Goal: Information Seeking & Learning: Learn about a topic

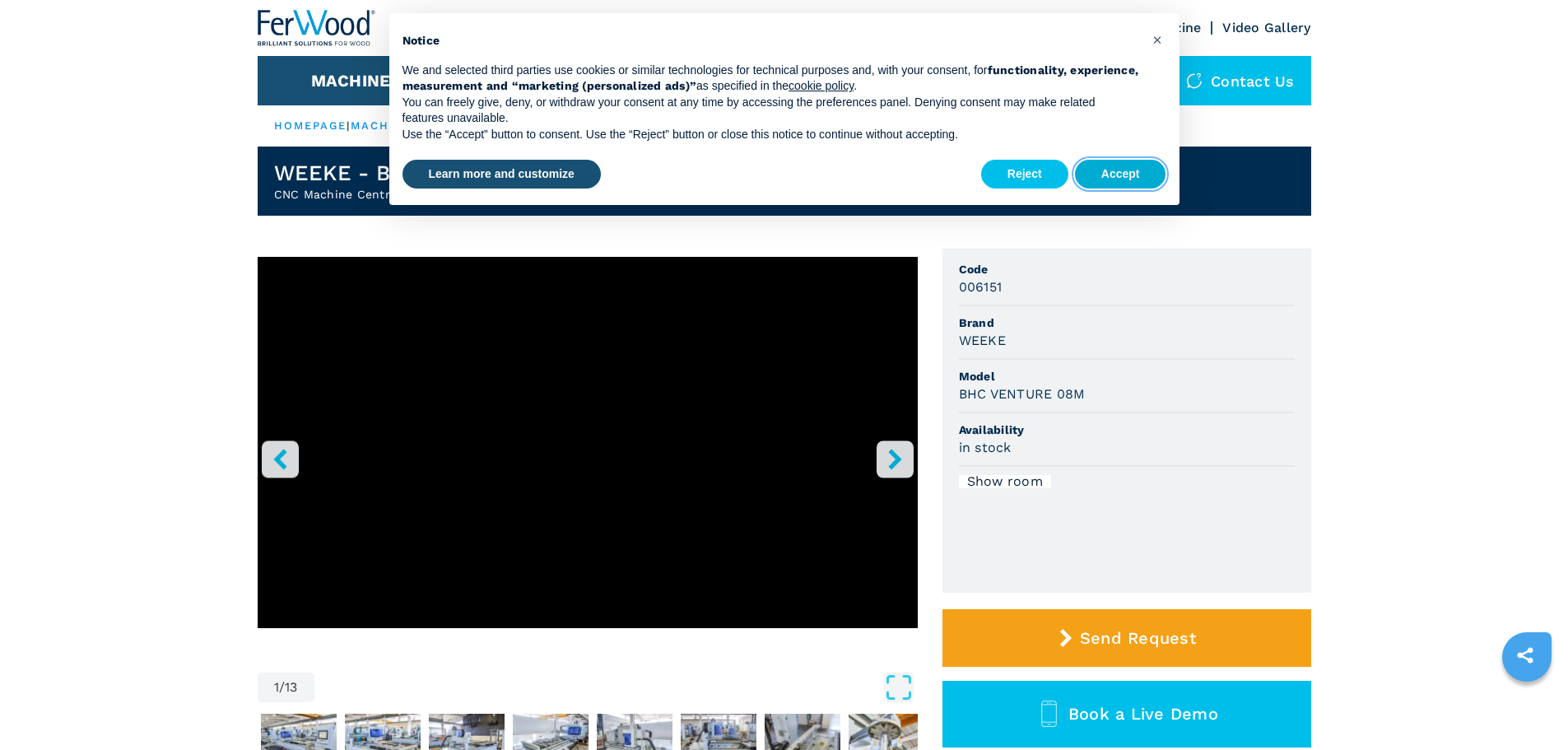
click at [1102, 175] on button "Accept" at bounding box center [1120, 175] width 92 height 30
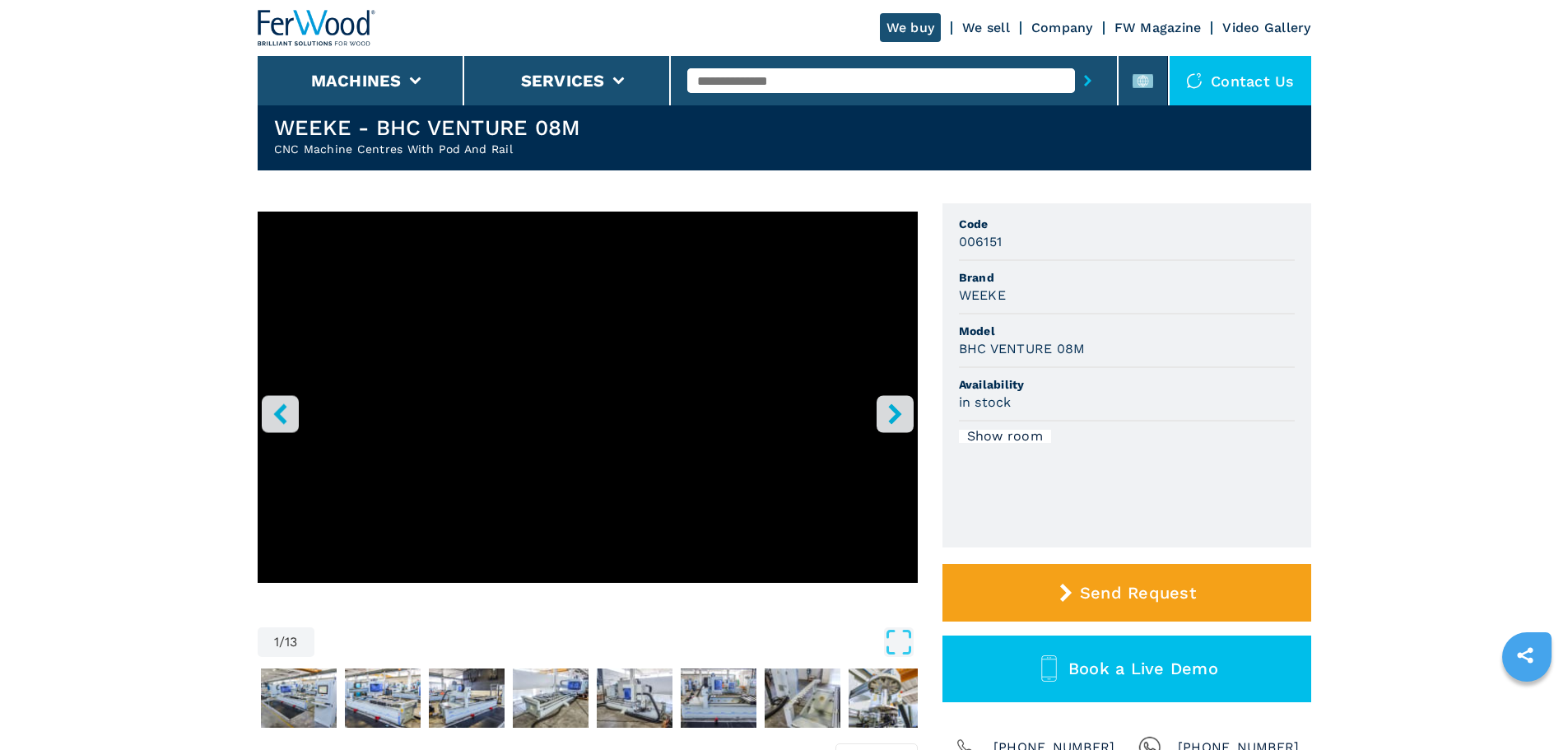
scroll to position [82, 0]
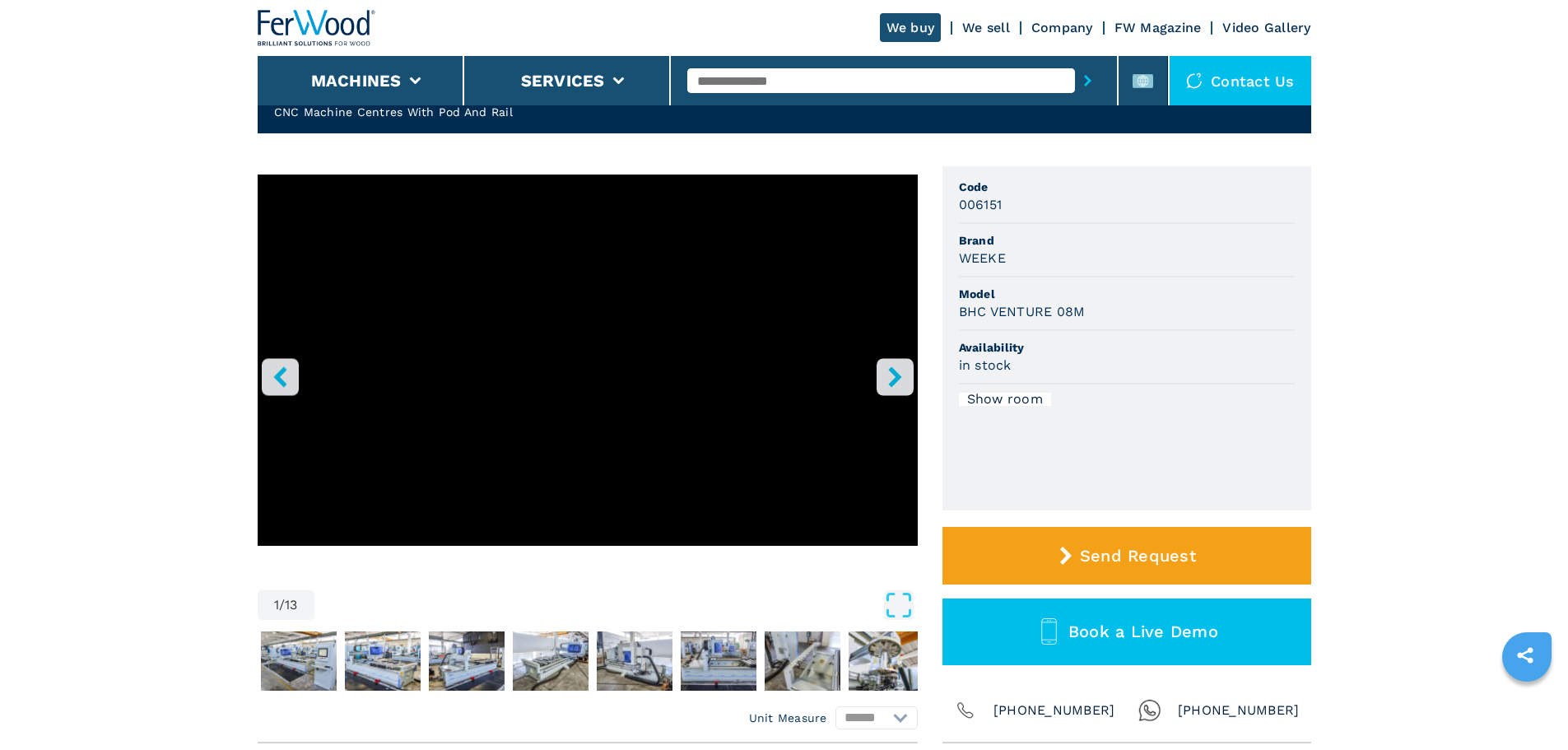
click at [907, 378] on button "right-button" at bounding box center [894, 376] width 37 height 37
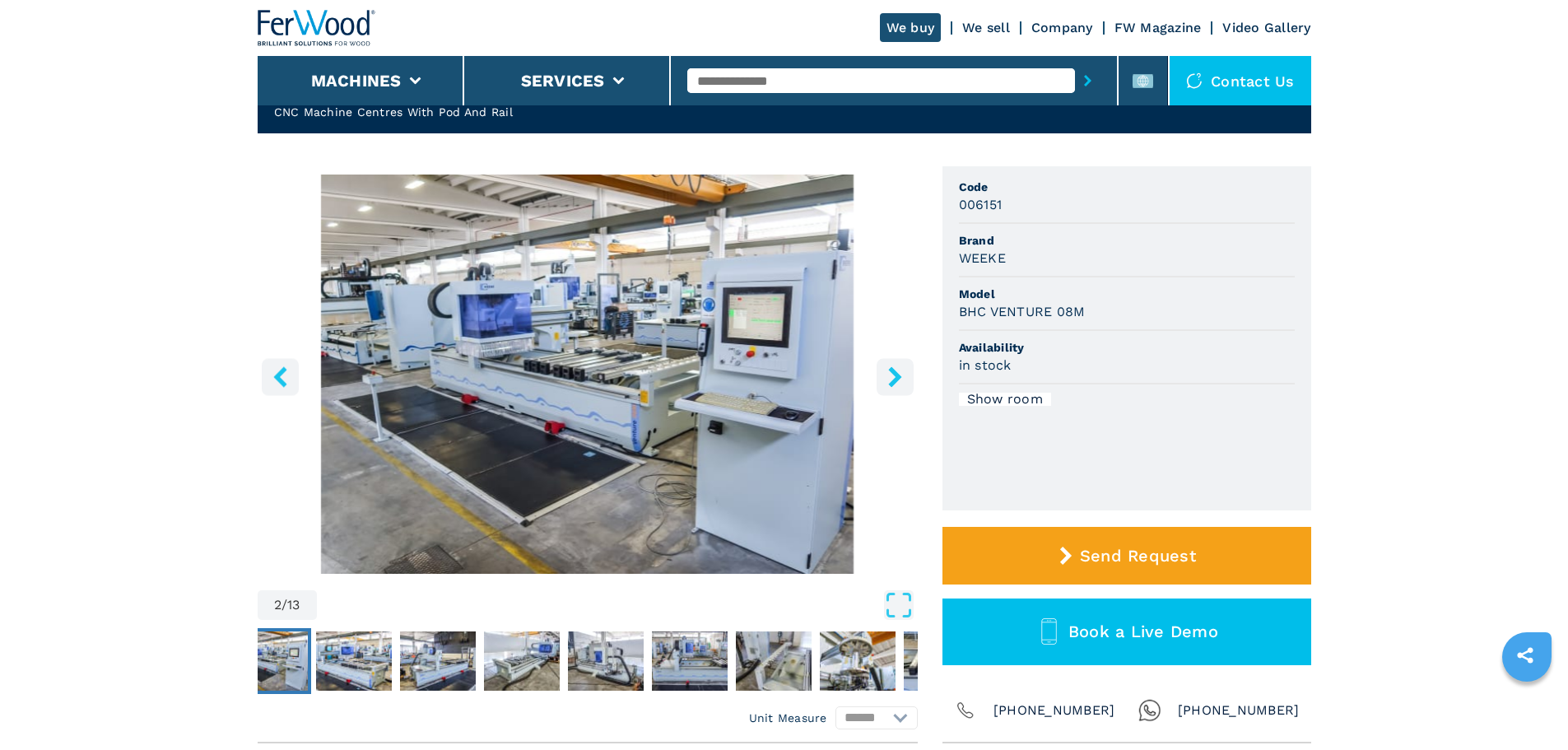
click at [907, 379] on button "right-button" at bounding box center [894, 376] width 37 height 37
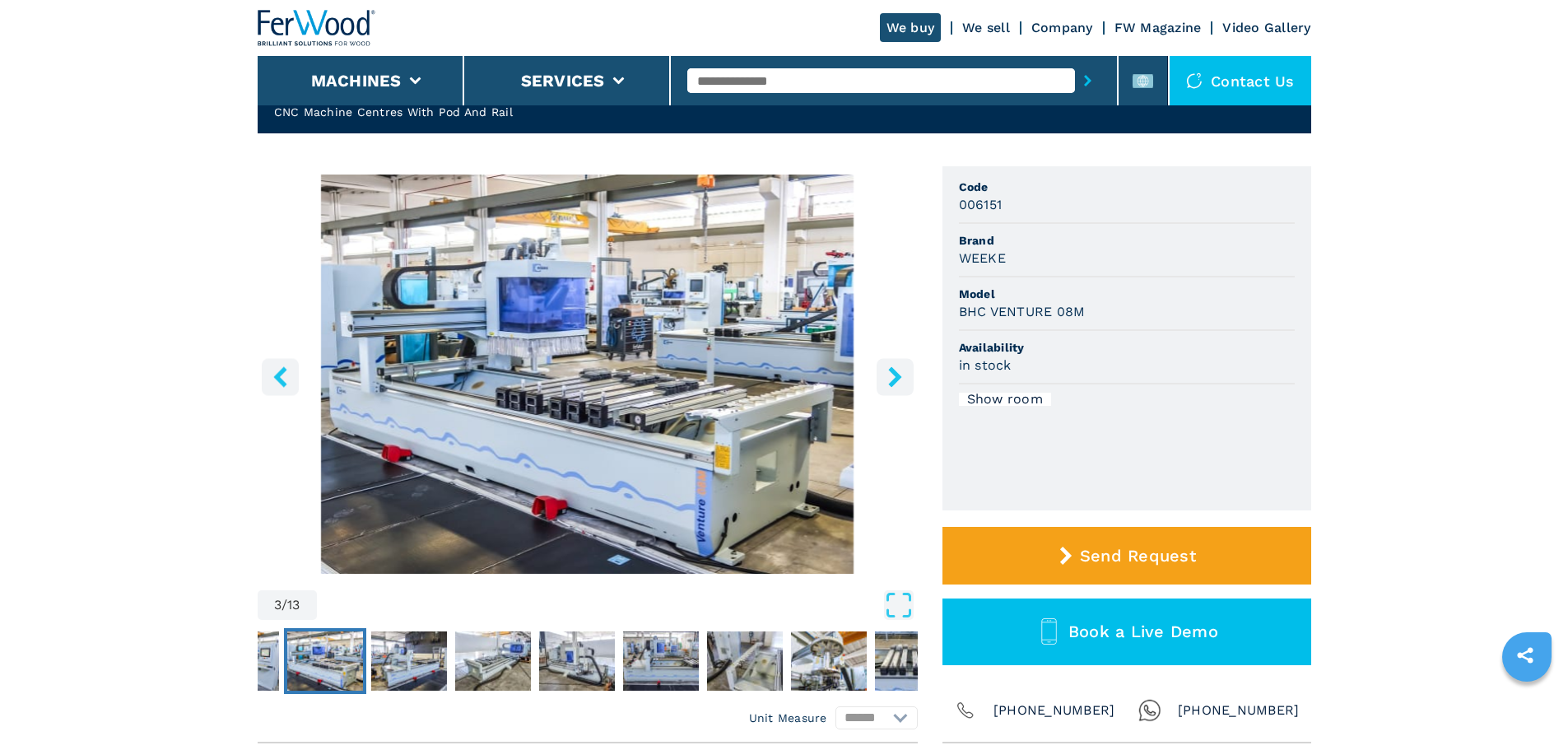
click at [907, 379] on button "right-button" at bounding box center [894, 376] width 37 height 37
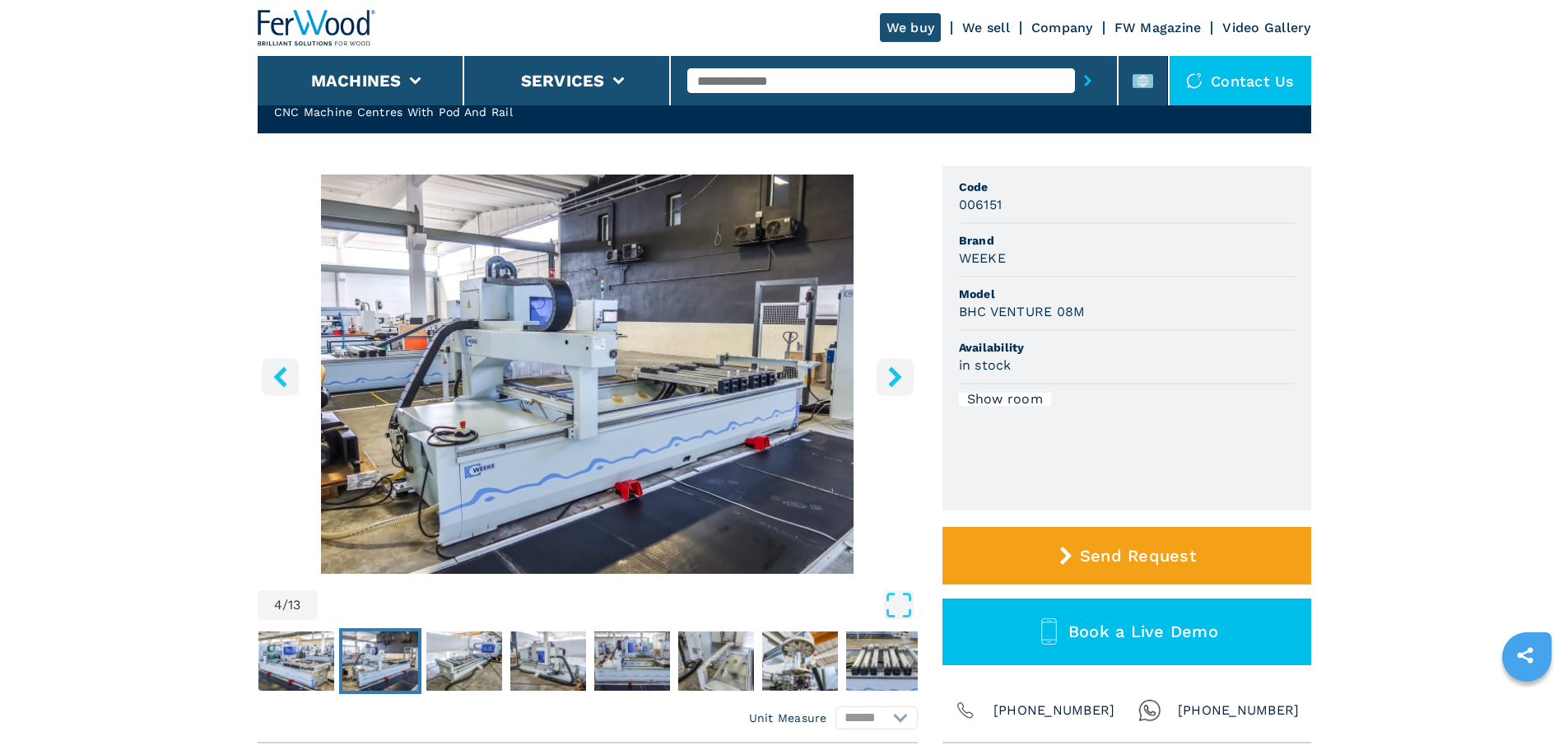
click at [907, 379] on button "right-button" at bounding box center [894, 376] width 37 height 37
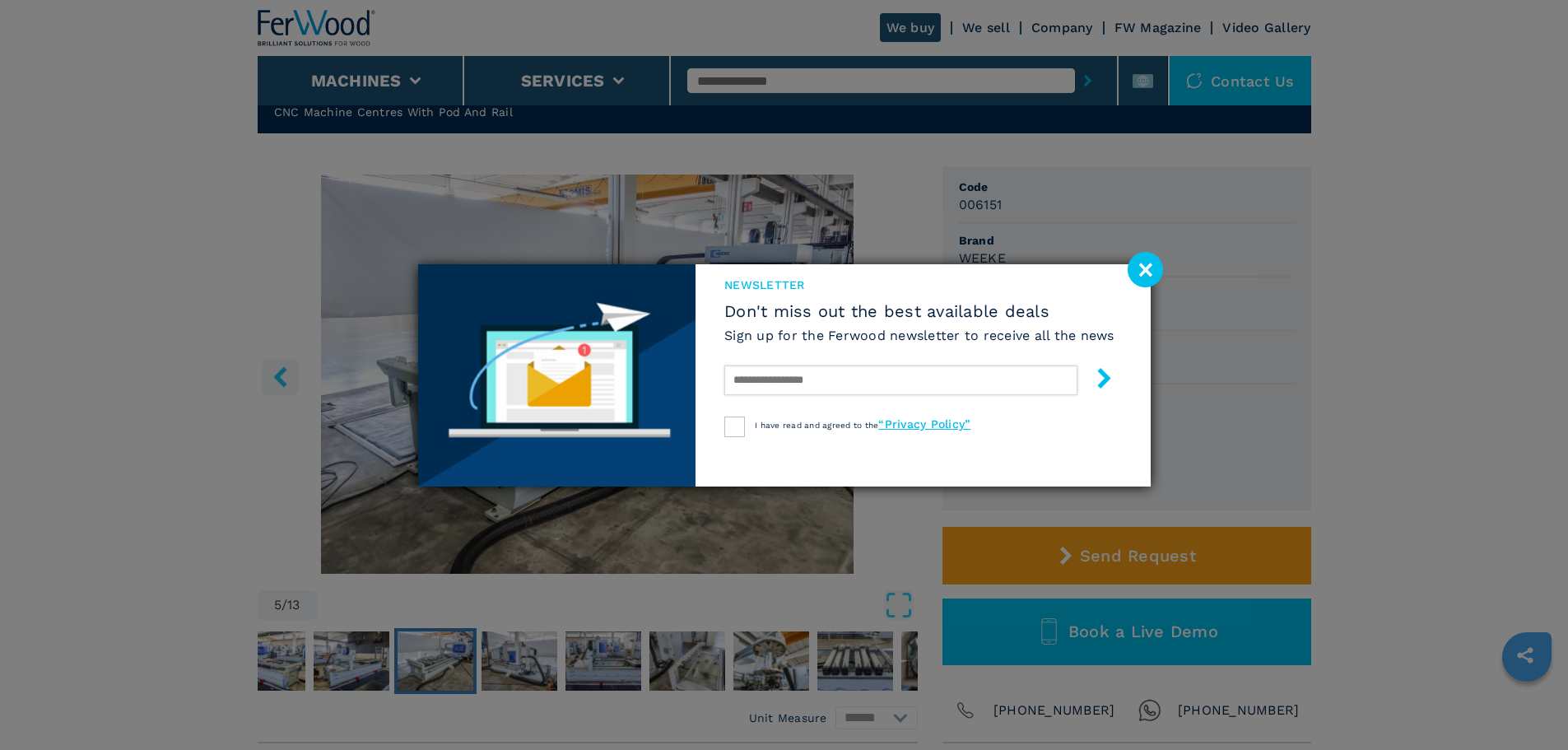
click at [907, 379] on input "text" at bounding box center [900, 380] width 353 height 30
click at [1137, 274] on image at bounding box center [1144, 269] width 35 height 35
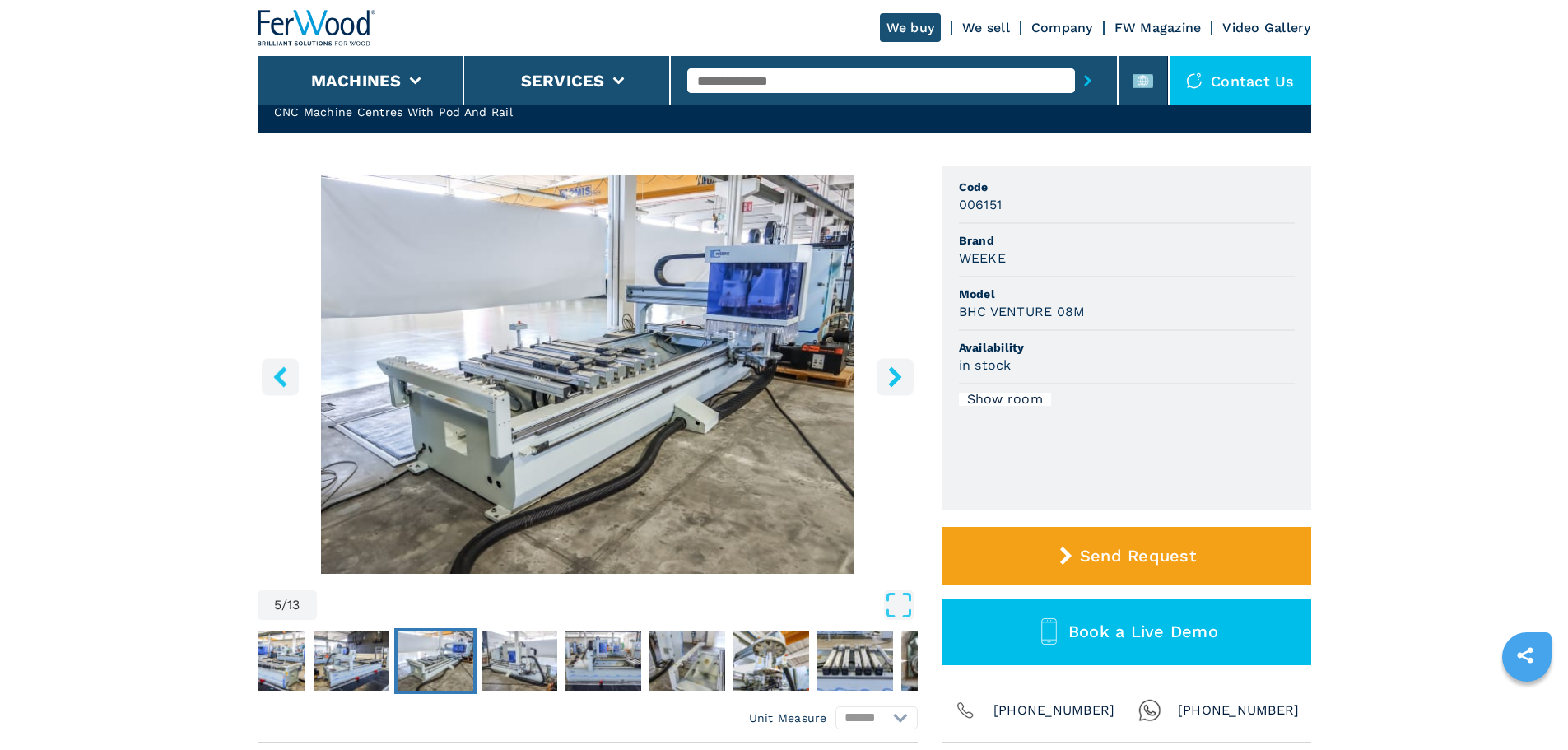
click at [905, 375] on icon "right-button" at bounding box center [895, 377] width 21 height 21
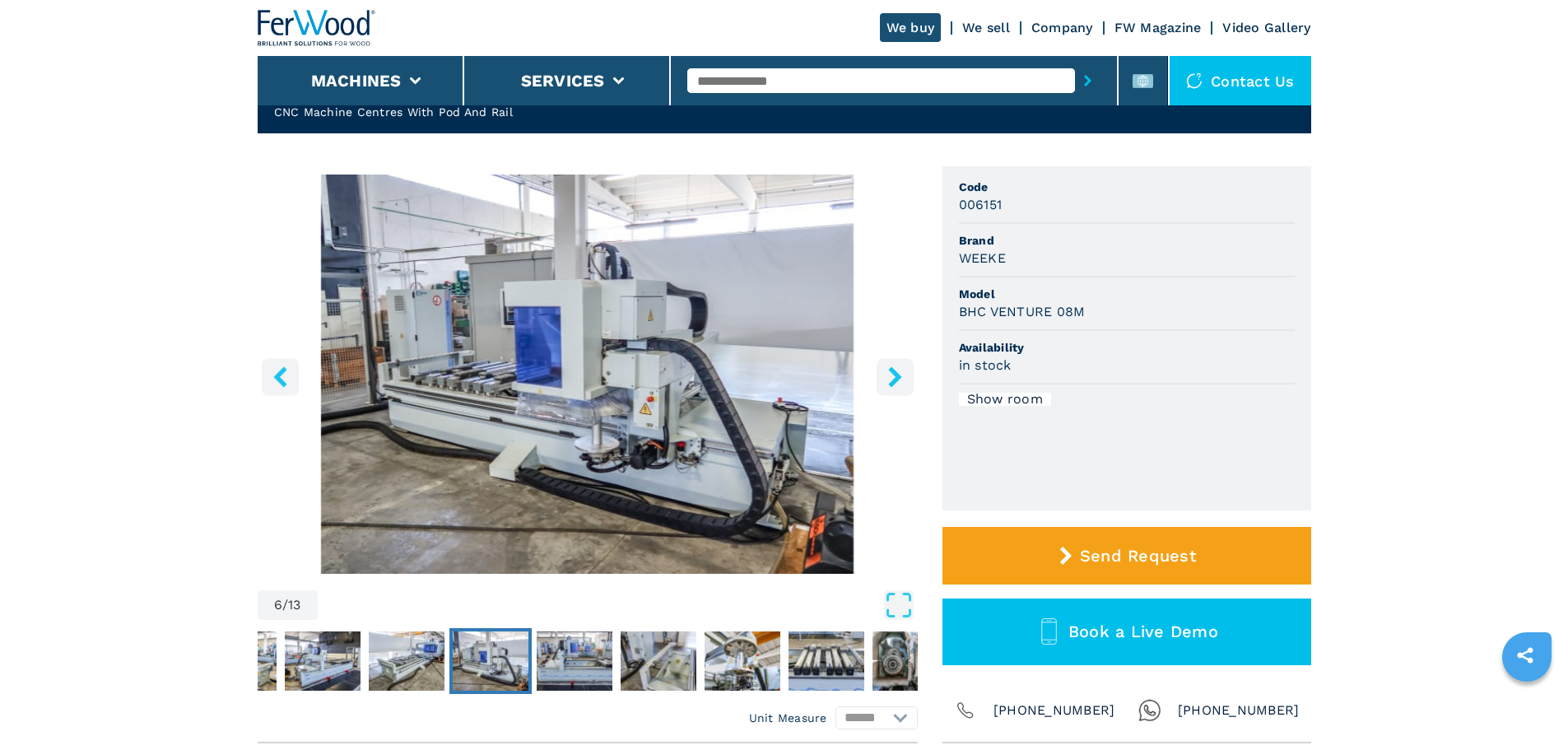
click at [905, 375] on icon "right-button" at bounding box center [895, 377] width 21 height 21
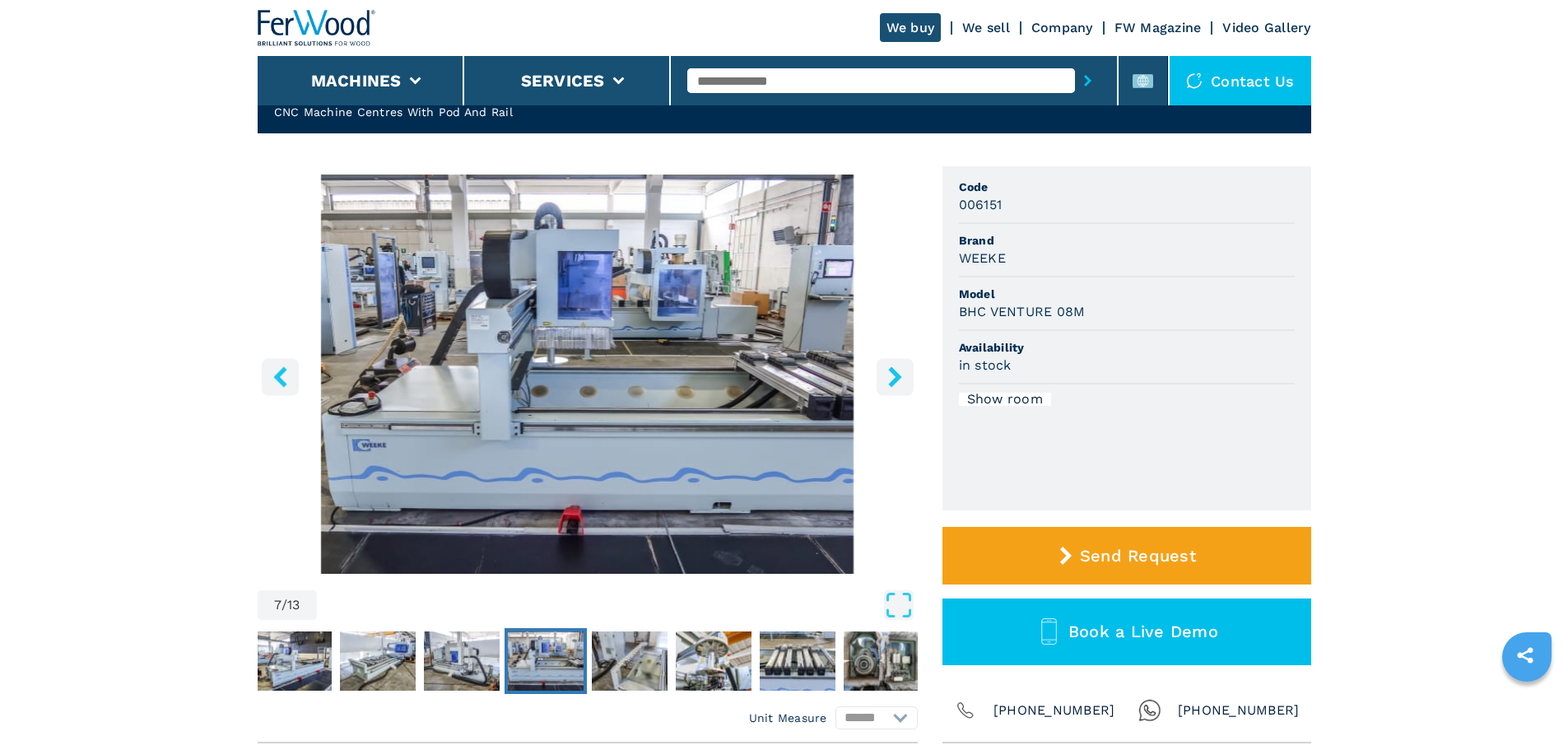
click at [905, 375] on icon "right-button" at bounding box center [895, 377] width 21 height 21
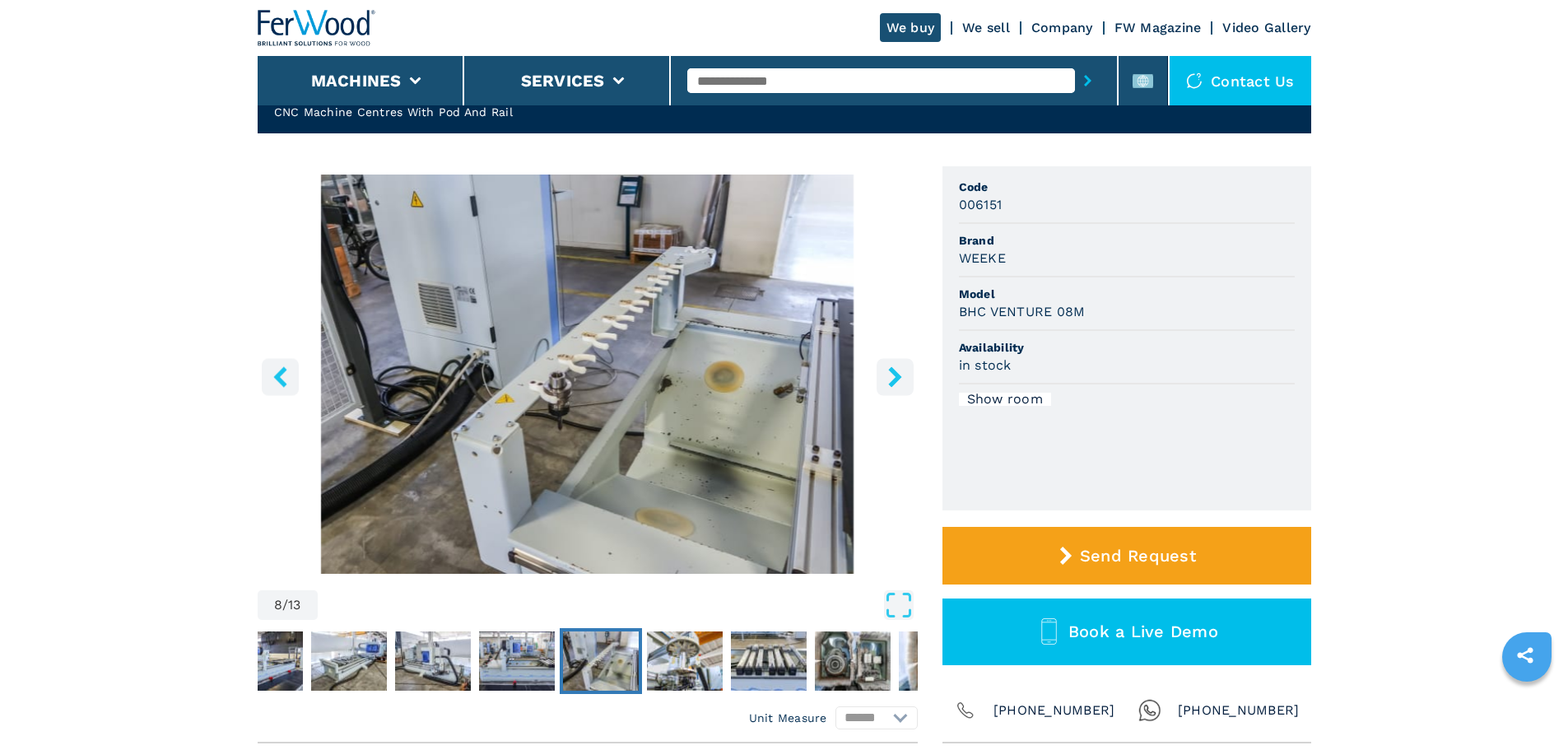
click at [905, 375] on icon "right-button" at bounding box center [895, 377] width 21 height 21
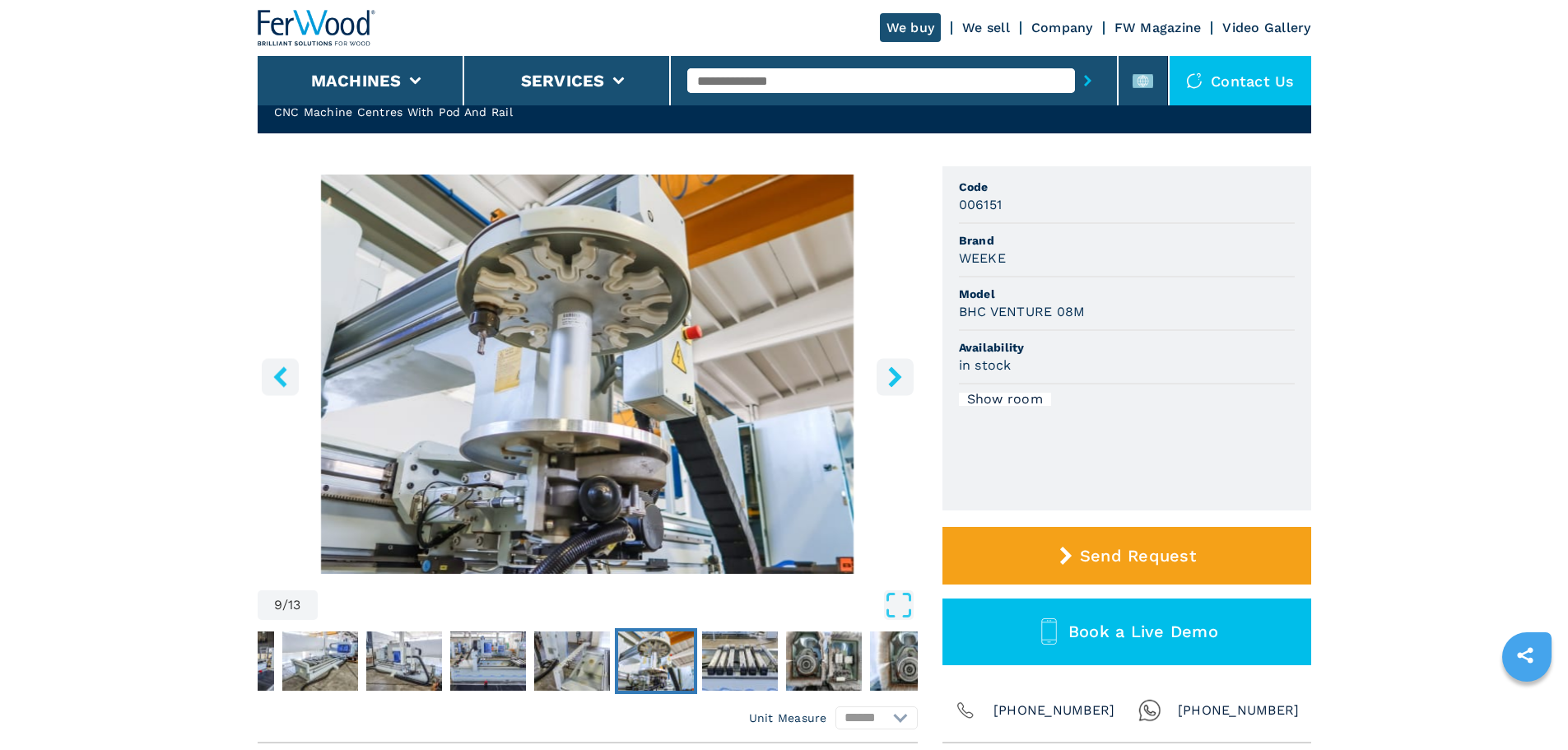
click at [905, 375] on icon "right-button" at bounding box center [895, 377] width 21 height 21
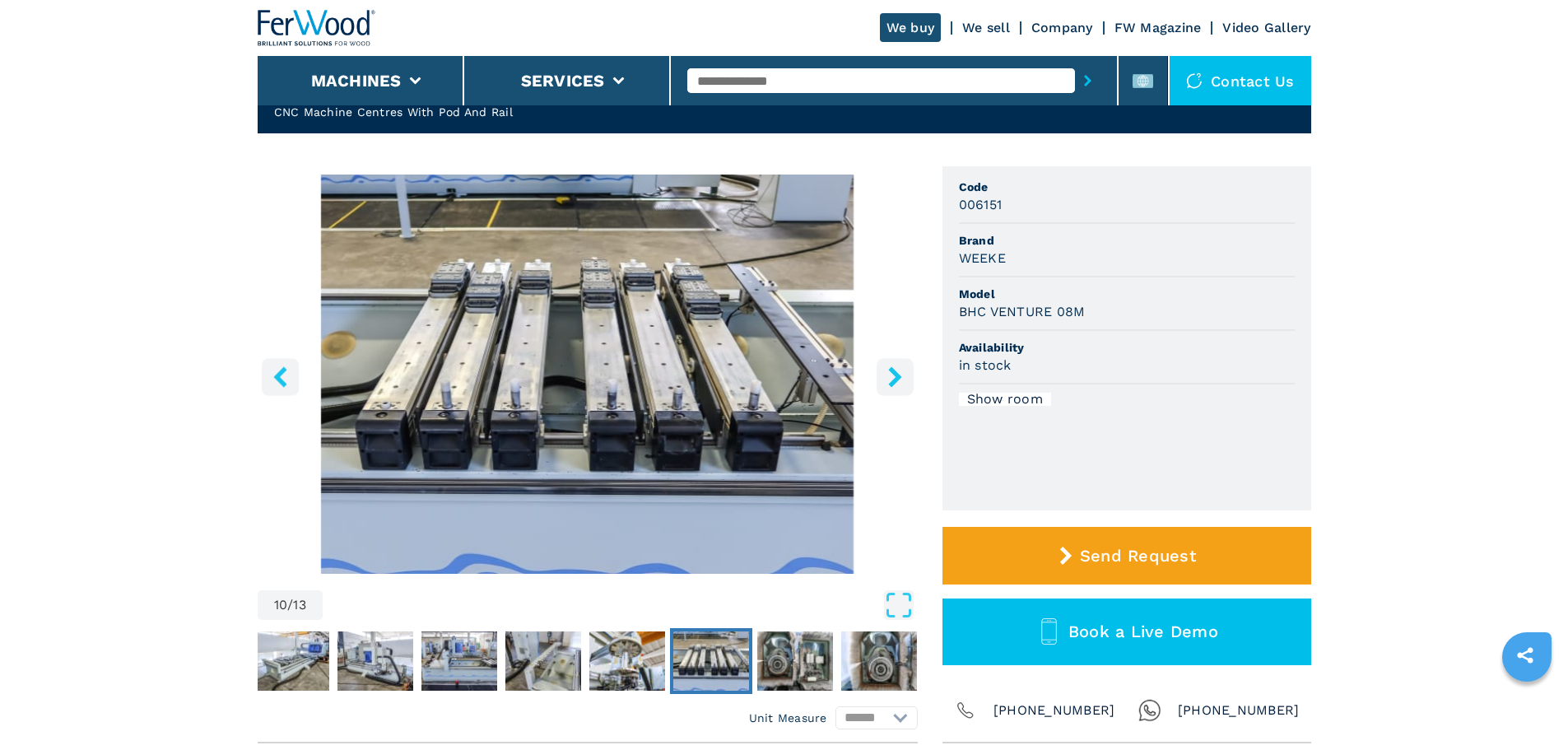
click at [905, 375] on icon "right-button" at bounding box center [895, 377] width 21 height 21
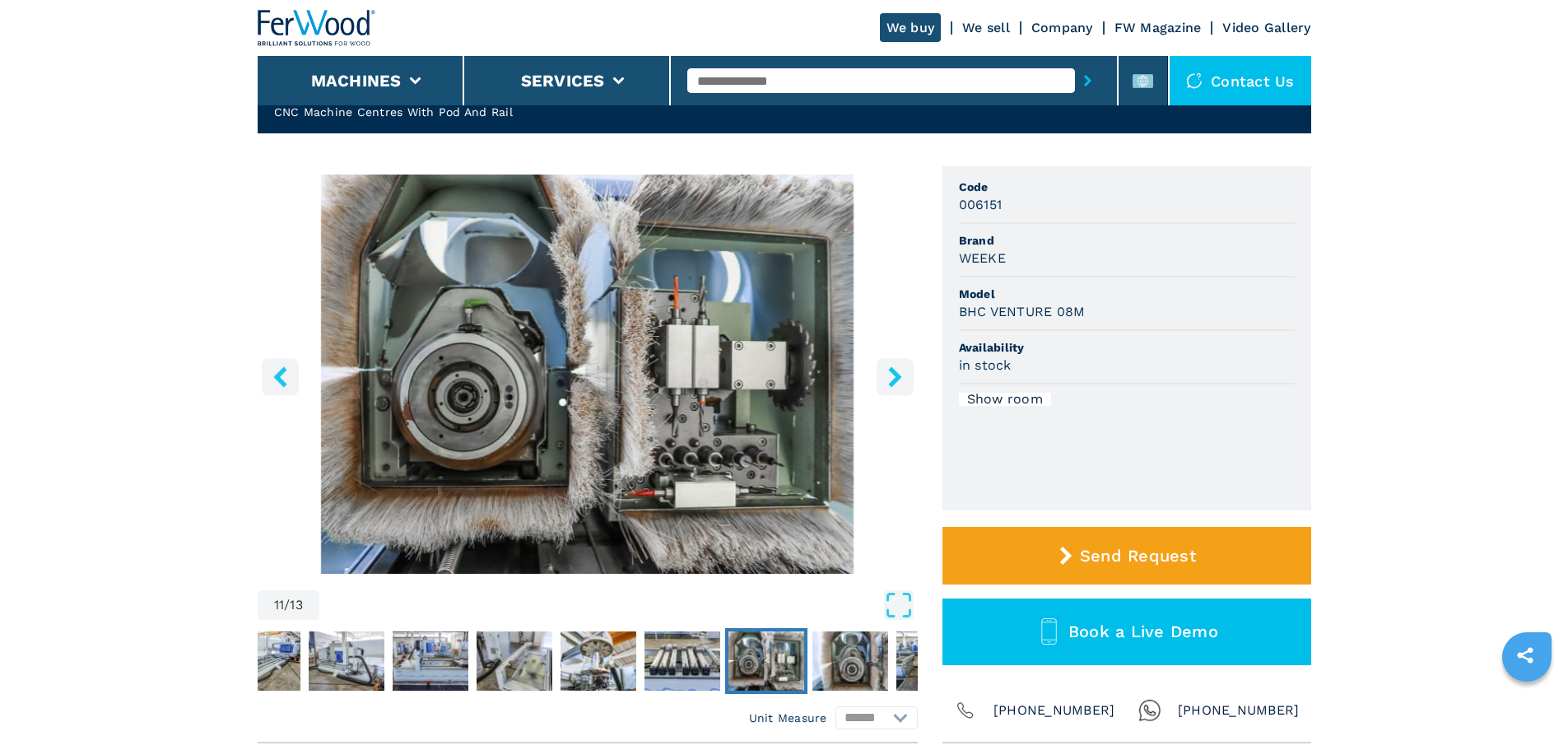
click at [905, 375] on icon "right-button" at bounding box center [895, 377] width 21 height 21
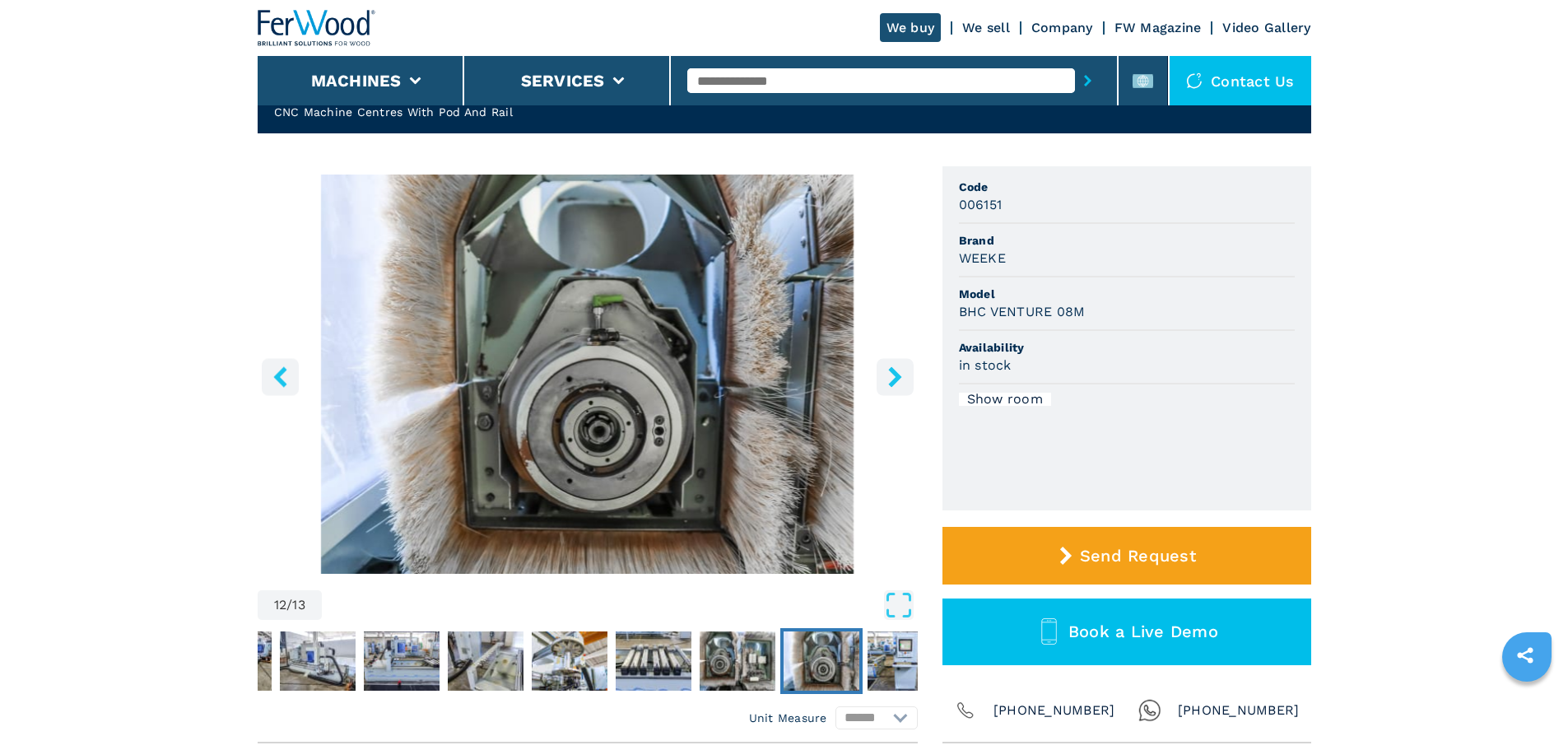
click at [905, 375] on icon "right-button" at bounding box center [895, 377] width 21 height 21
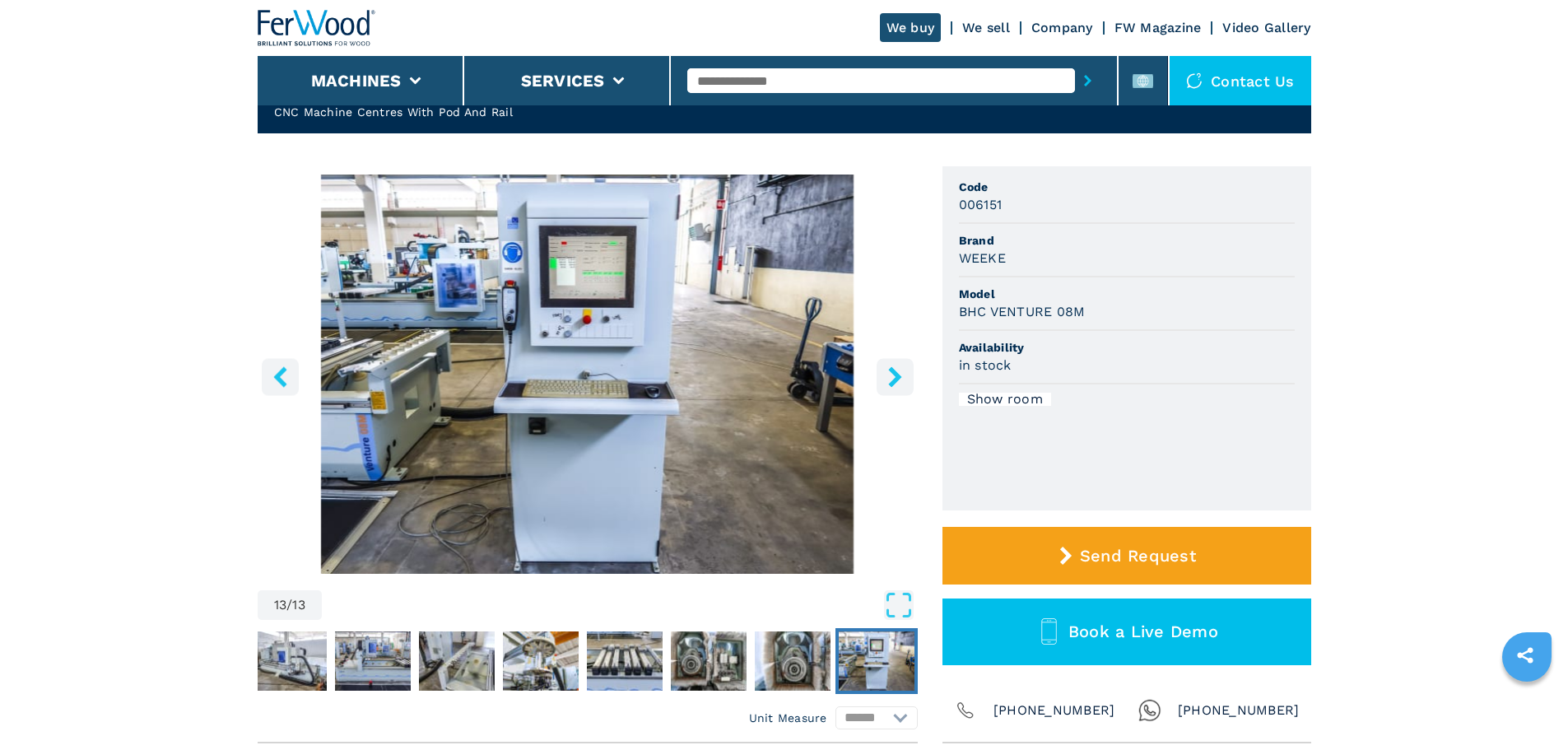
click at [887, 374] on icon "right-button" at bounding box center [895, 377] width 21 height 21
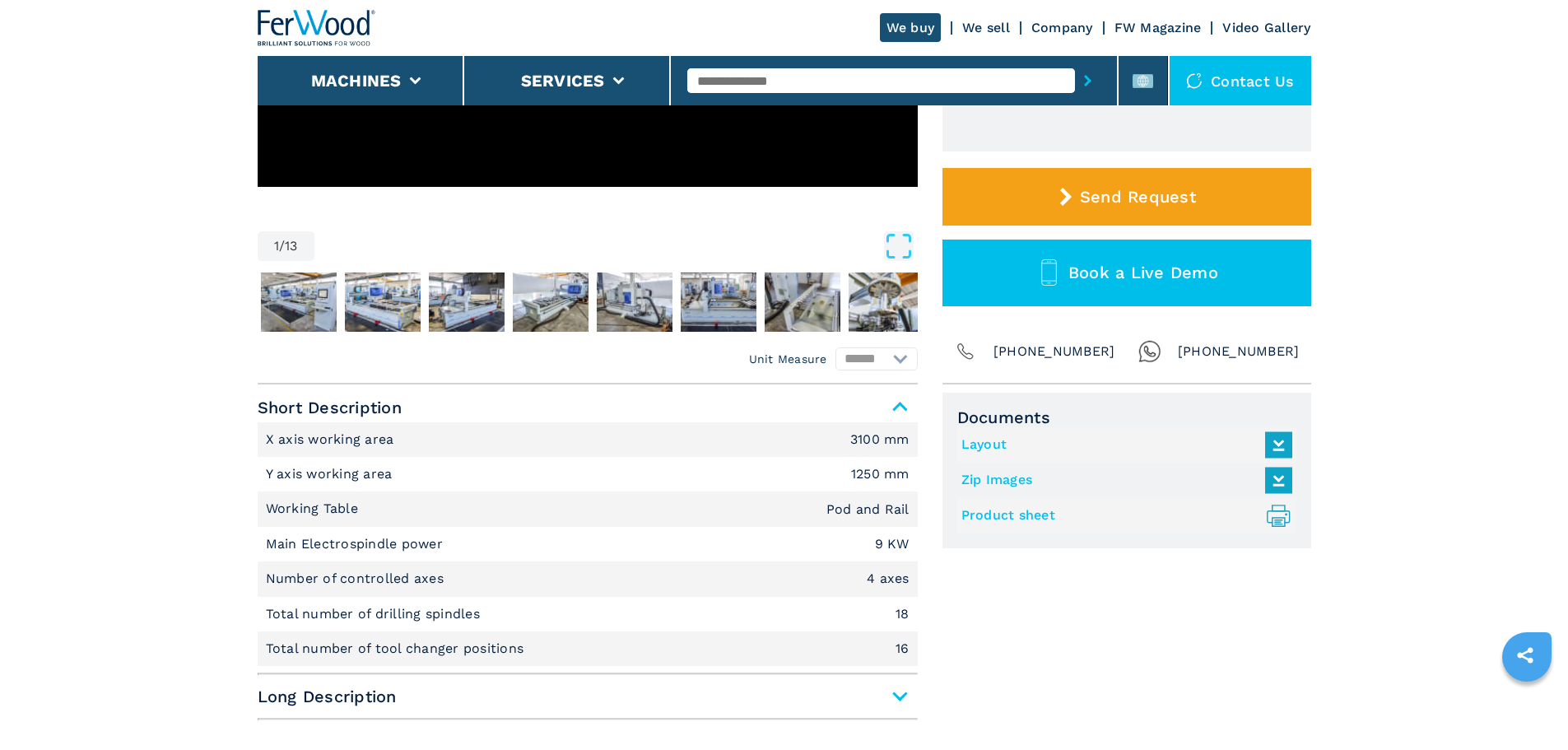
scroll to position [494, 0]
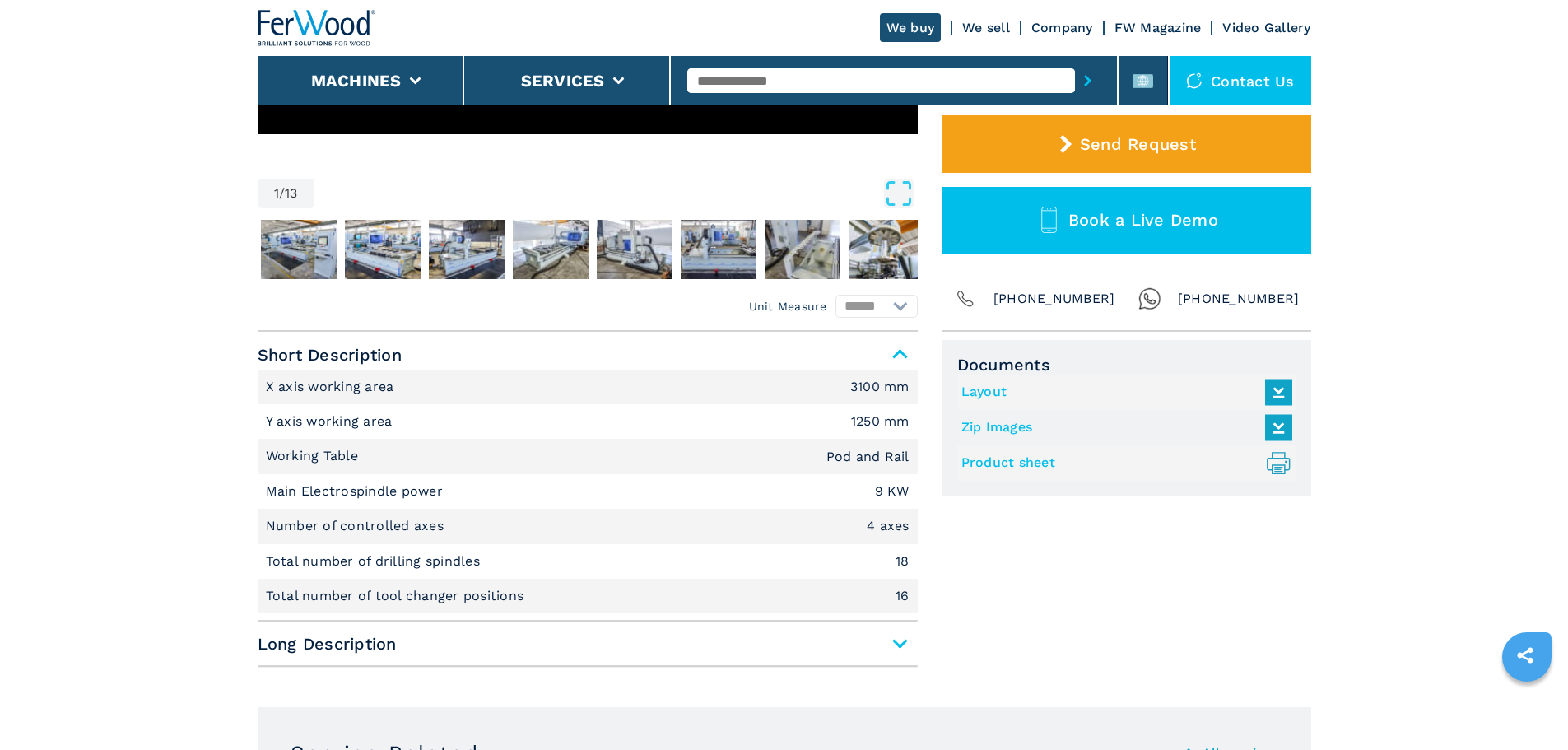
click at [900, 643] on span "Long Description" at bounding box center [587, 644] width 660 height 30
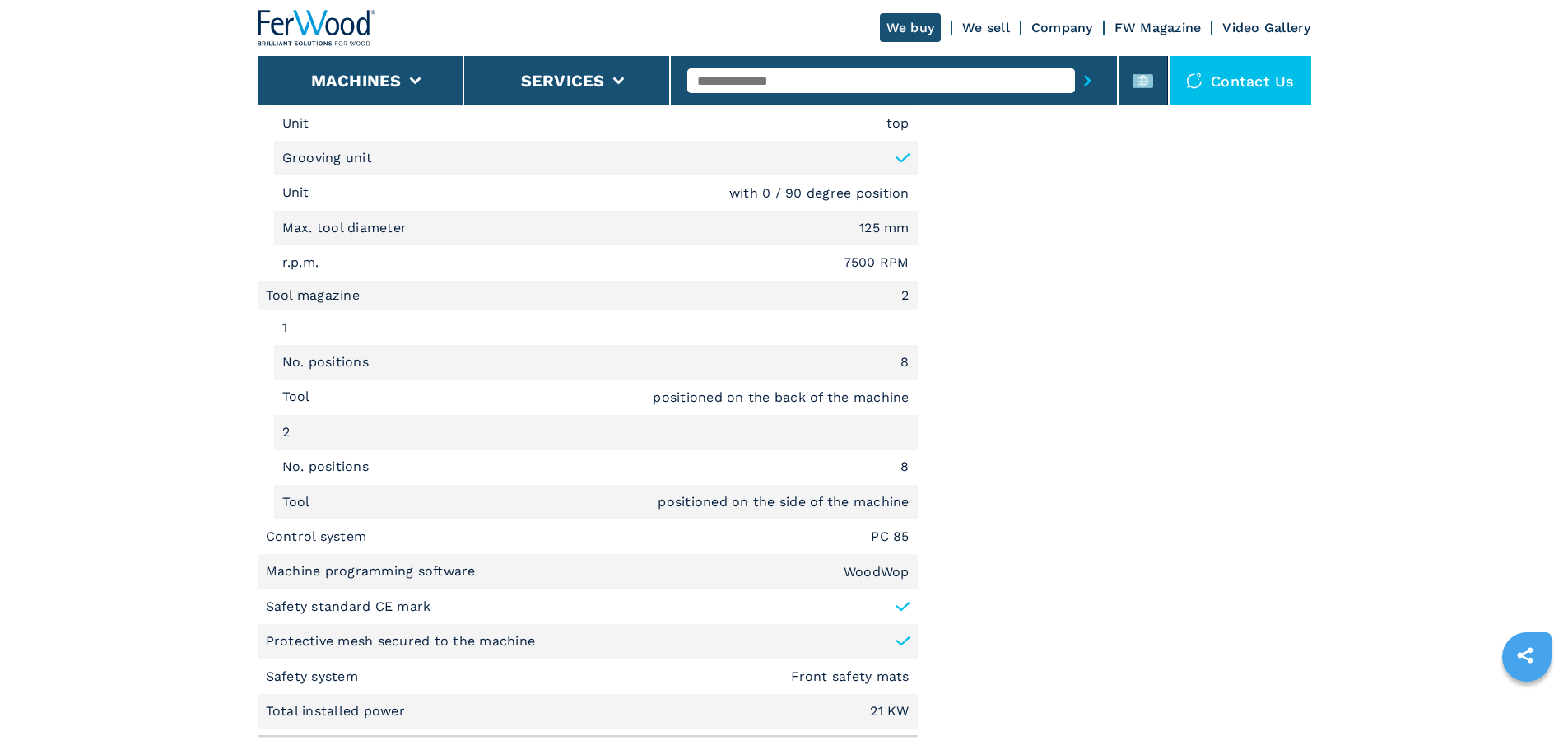
scroll to position [2223, 0]
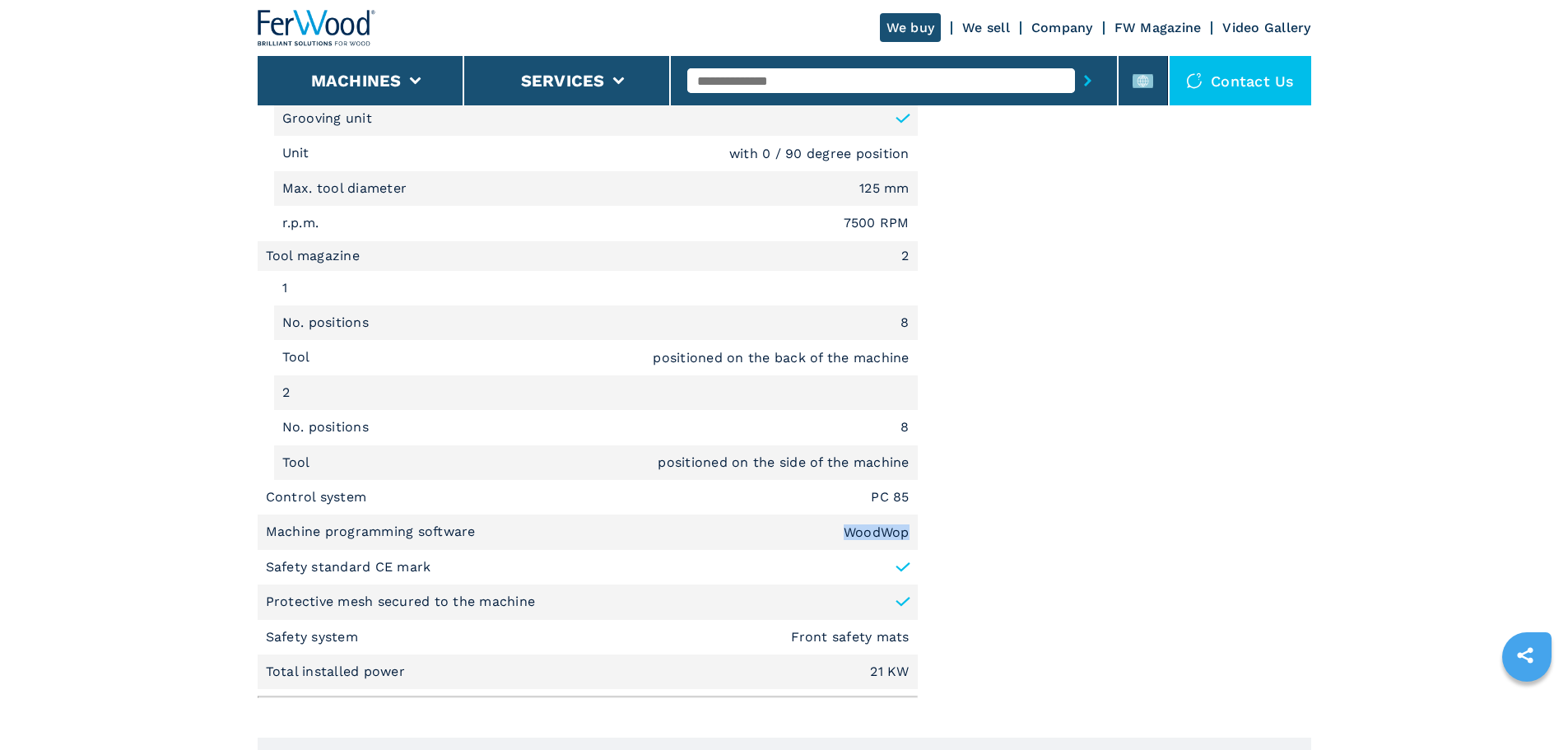
drag, startPoint x: 838, startPoint y: 534, endPoint x: 914, endPoint y: 527, distance: 76.3
click at [914, 527] on li "Machine programming software WoodWop" at bounding box center [587, 532] width 660 height 34
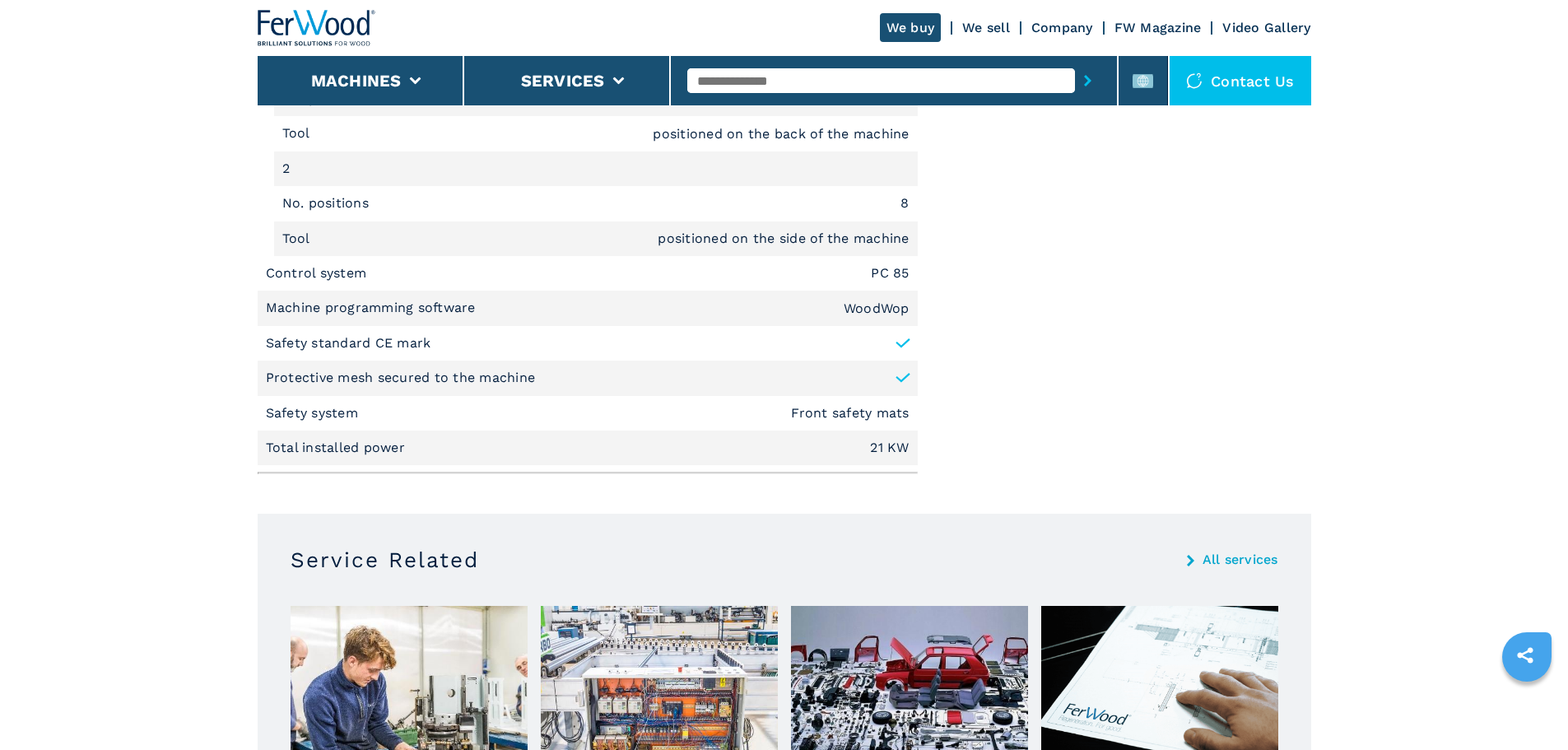
scroll to position [2305, 0]
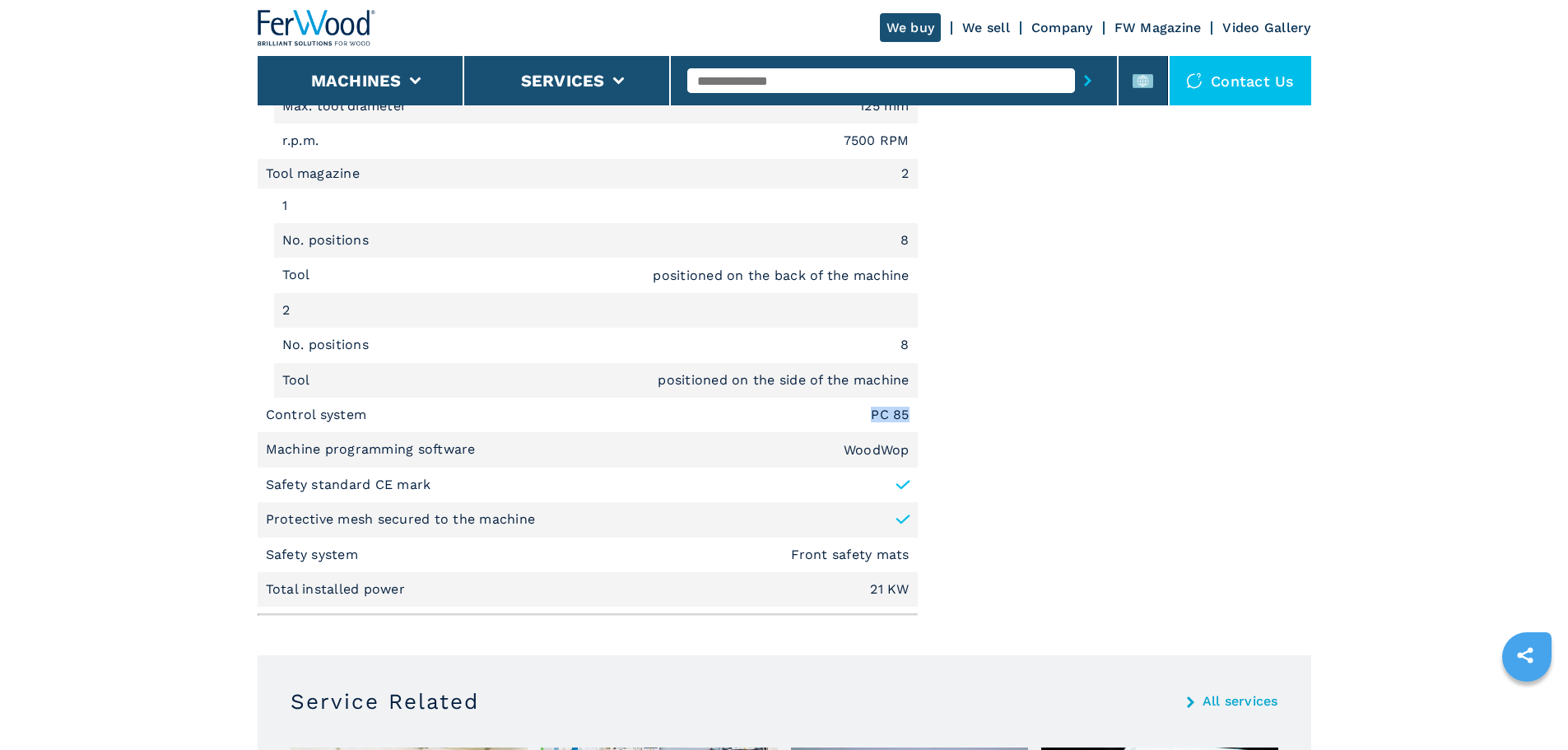
drag, startPoint x: 909, startPoint y: 414, endPoint x: 852, endPoint y: 420, distance: 57.3
click at [852, 420] on li "Control system PC 85" at bounding box center [587, 414] width 660 height 34
click at [894, 422] on li "Control system PC 85" at bounding box center [587, 414] width 660 height 34
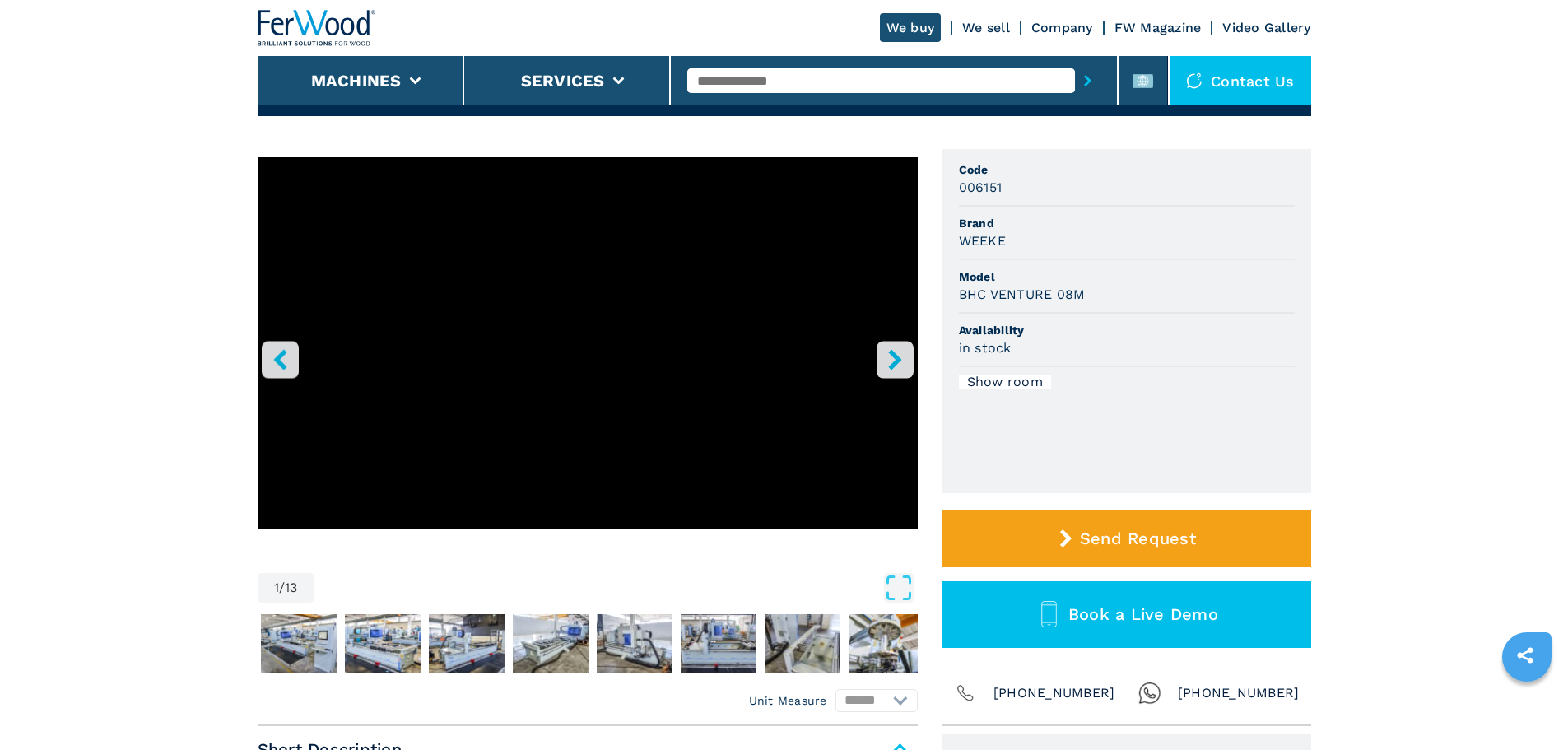
scroll to position [0, 0]
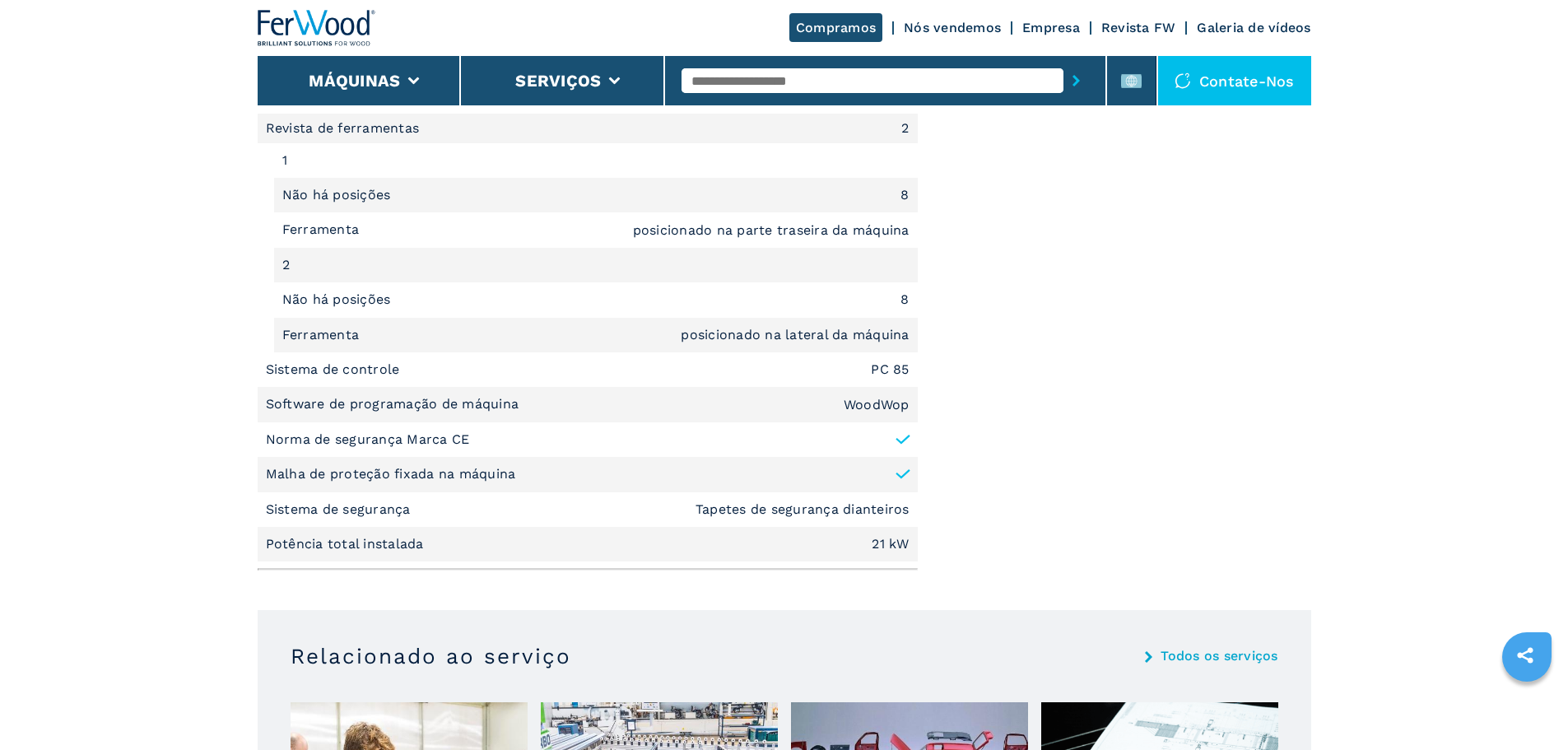
scroll to position [2388, 0]
